Goal: Information Seeking & Learning: Learn about a topic

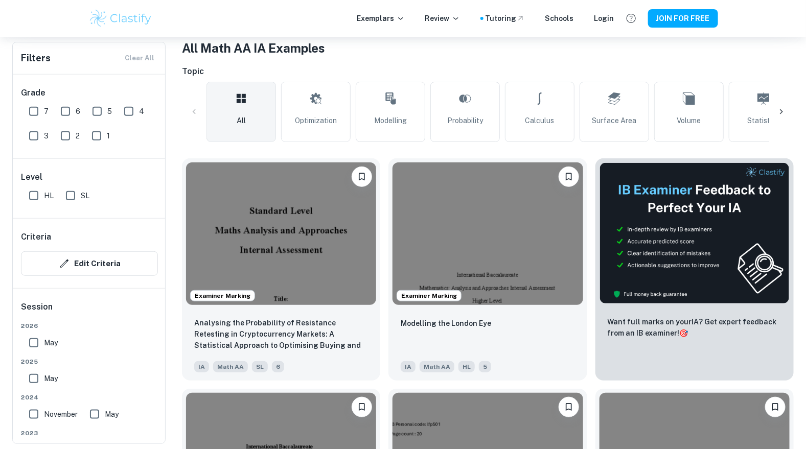
scroll to position [208, 0]
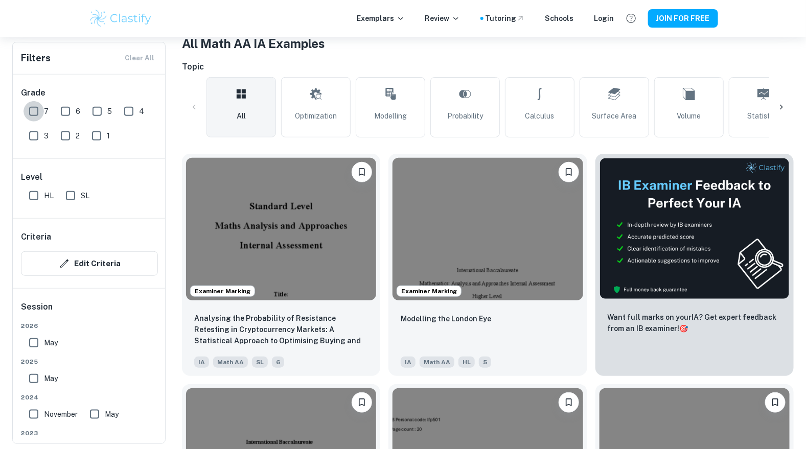
click at [38, 105] on input "7" at bounding box center [33, 111] width 20 height 20
checkbox input "true"
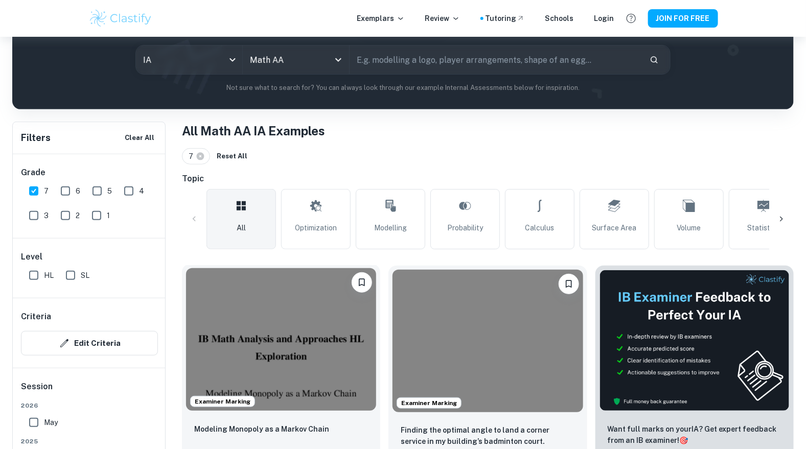
scroll to position [230, 0]
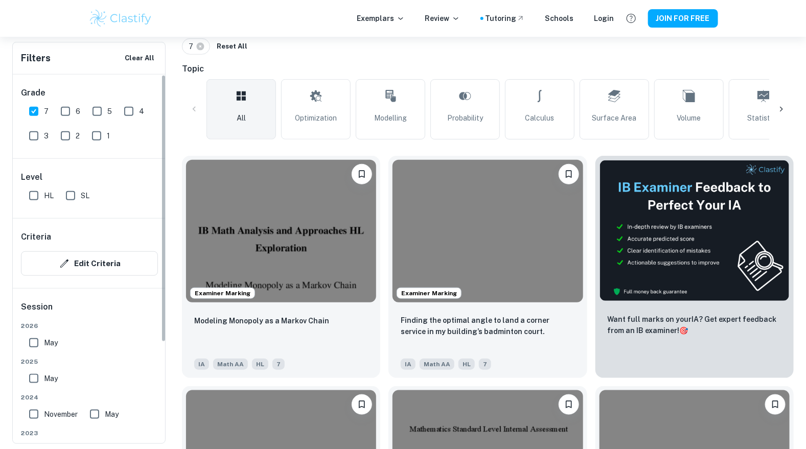
click at [34, 196] on input "HL" at bounding box center [33, 195] width 20 height 20
checkbox input "true"
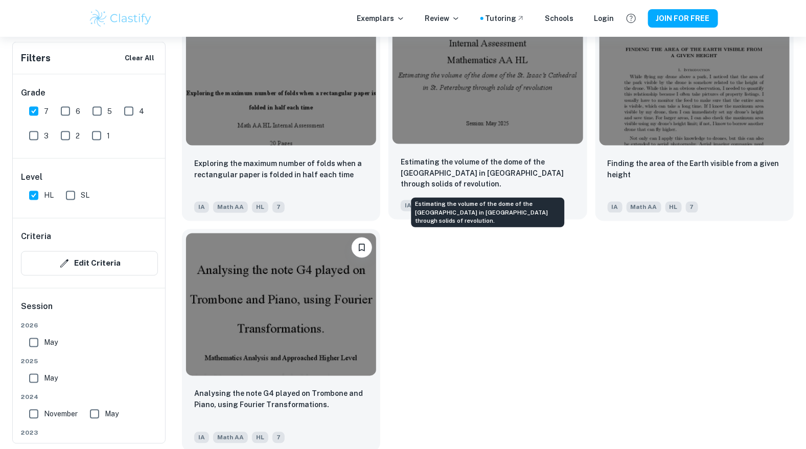
scroll to position [2230, 0]
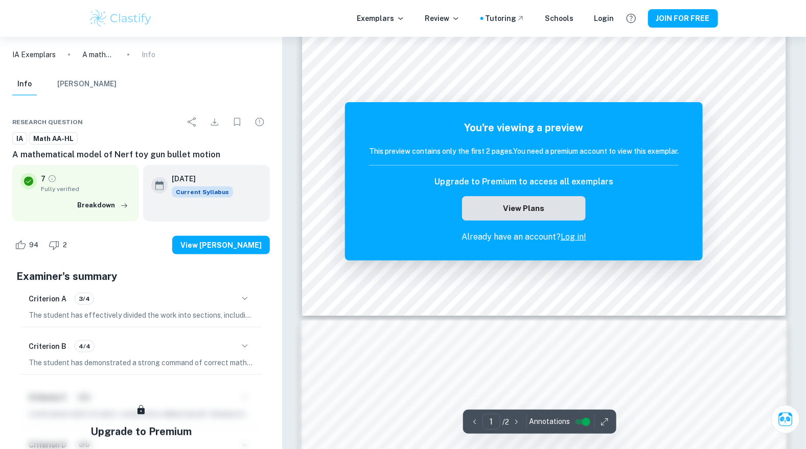
scroll to position [440, 0]
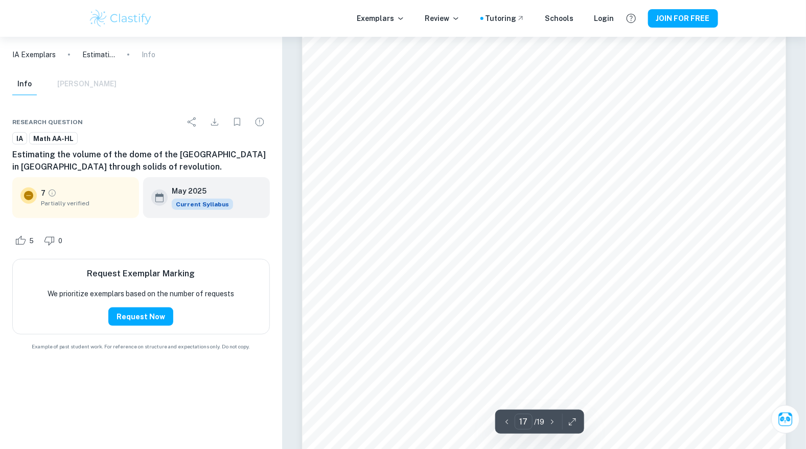
scroll to position [11653, 0]
type input "18"
